Goal: Task Accomplishment & Management: Use online tool/utility

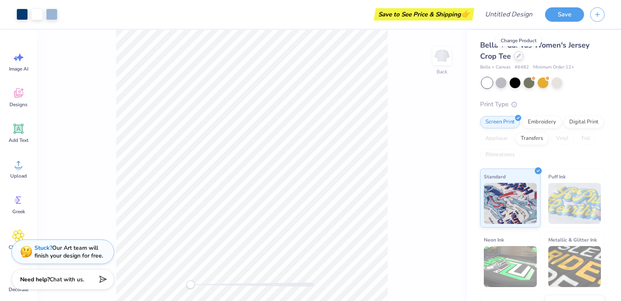
click at [518, 57] on icon at bounding box center [519, 56] width 4 height 4
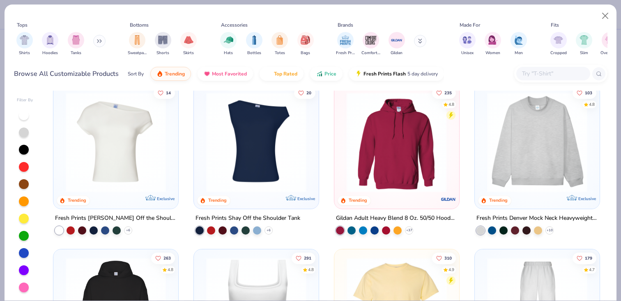
scroll to position [9, 0]
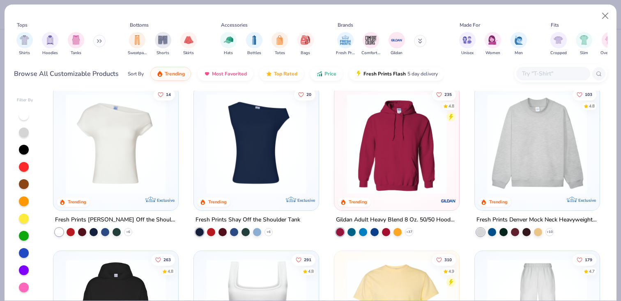
click at [526, 142] on img at bounding box center [537, 144] width 108 height 100
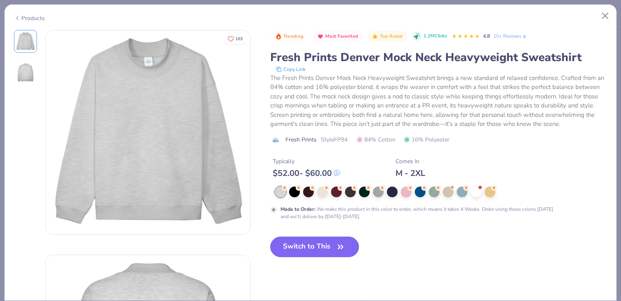
click at [337, 247] on icon "button" at bounding box center [341, 248] width 12 height 12
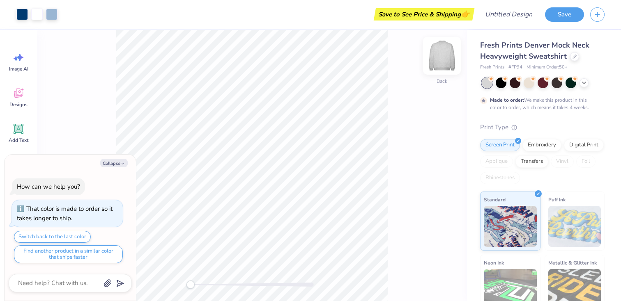
click at [443, 58] on img at bounding box center [442, 55] width 33 height 33
click at [446, 59] on img at bounding box center [442, 55] width 33 height 33
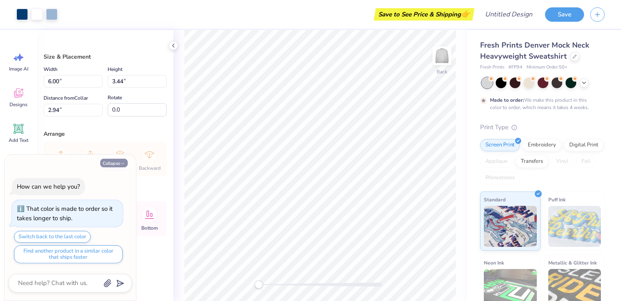
click at [115, 164] on button "Collapse" at bounding box center [114, 163] width 28 height 9
type textarea "x"
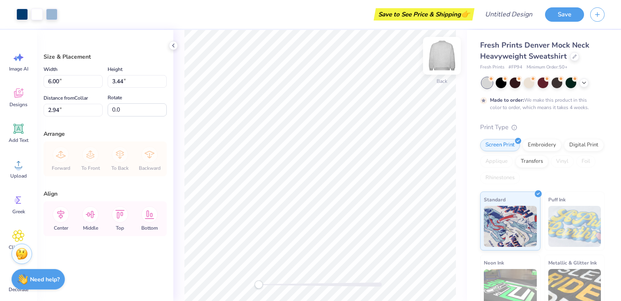
click at [442, 56] on div "Back" at bounding box center [320, 166] width 294 height 272
click at [439, 59] on img at bounding box center [442, 55] width 33 height 33
type input "4.76"
type input "10.48"
type input "6.00"
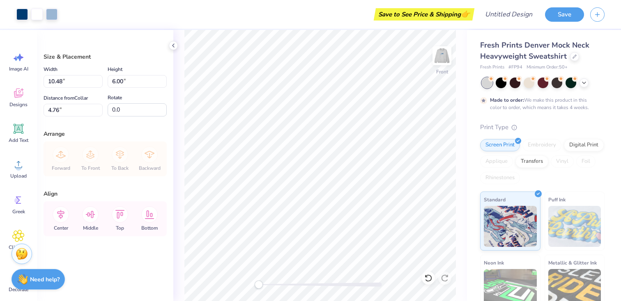
type input "12.51"
type input "7.17"
type input "4.06"
click at [175, 45] on icon at bounding box center [173, 45] width 7 height 7
